Goal: Task Accomplishment & Management: Manage account settings

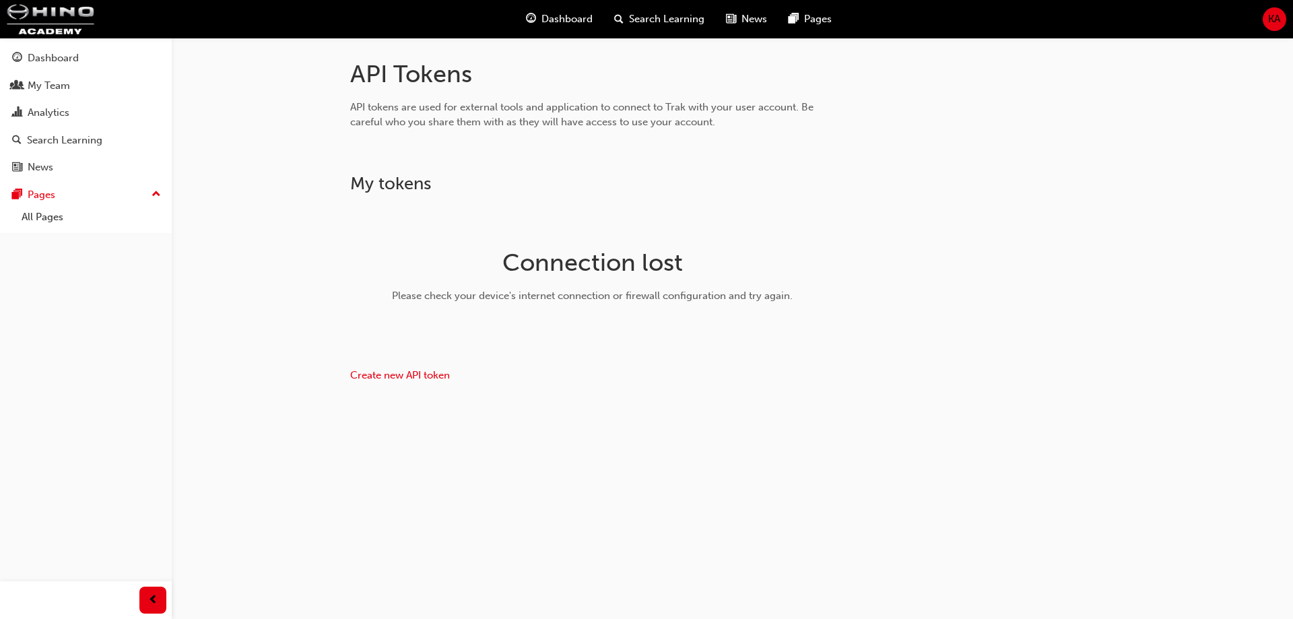
click at [993, 396] on div "API Tokens API tokens are used for external tools and application to connect to…" at bounding box center [733, 248] width 808 height 378
click at [869, 395] on div "API Tokens API tokens are used for external tools and application to connect to…" at bounding box center [733, 248] width 808 height 378
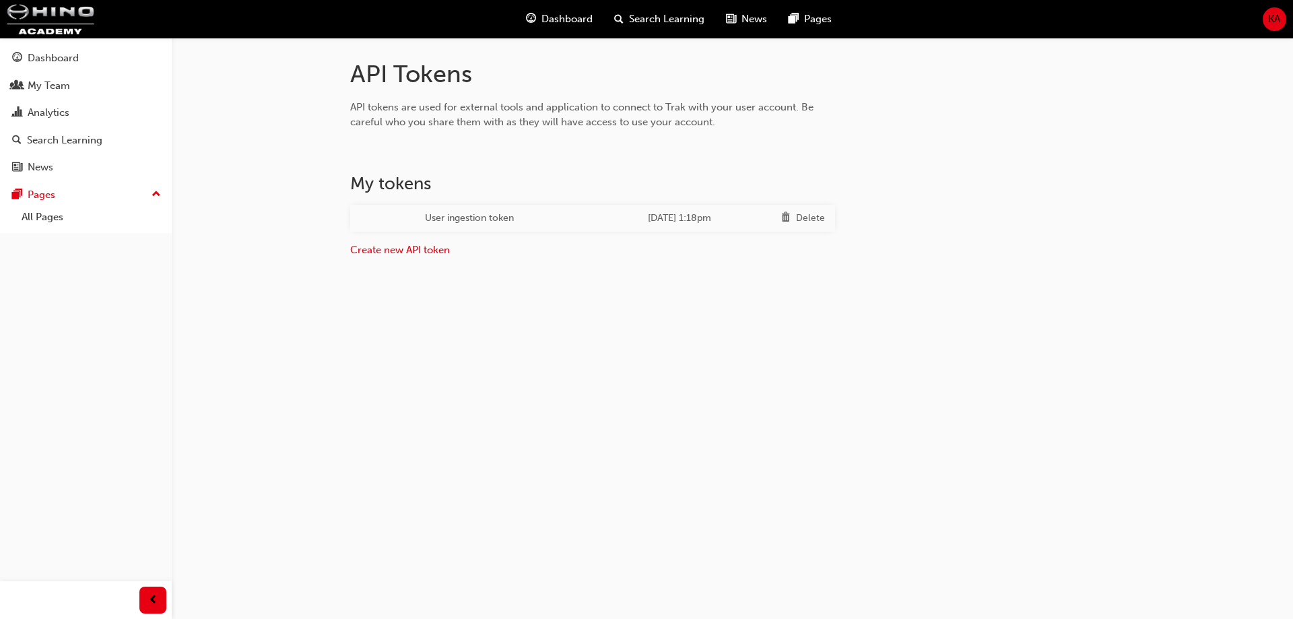
click at [1267, 11] on div "KA" at bounding box center [1275, 19] width 24 height 24
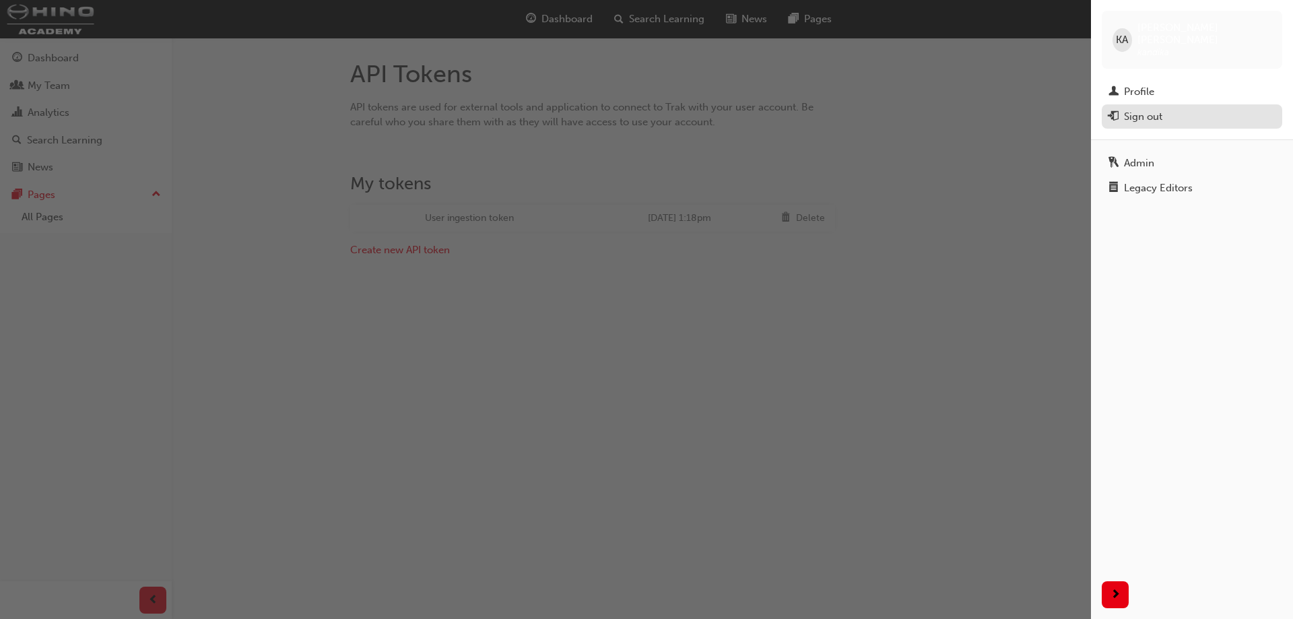
click at [1127, 109] on div "Sign out" at bounding box center [1143, 116] width 38 height 15
